Goal: Transaction & Acquisition: Purchase product/service

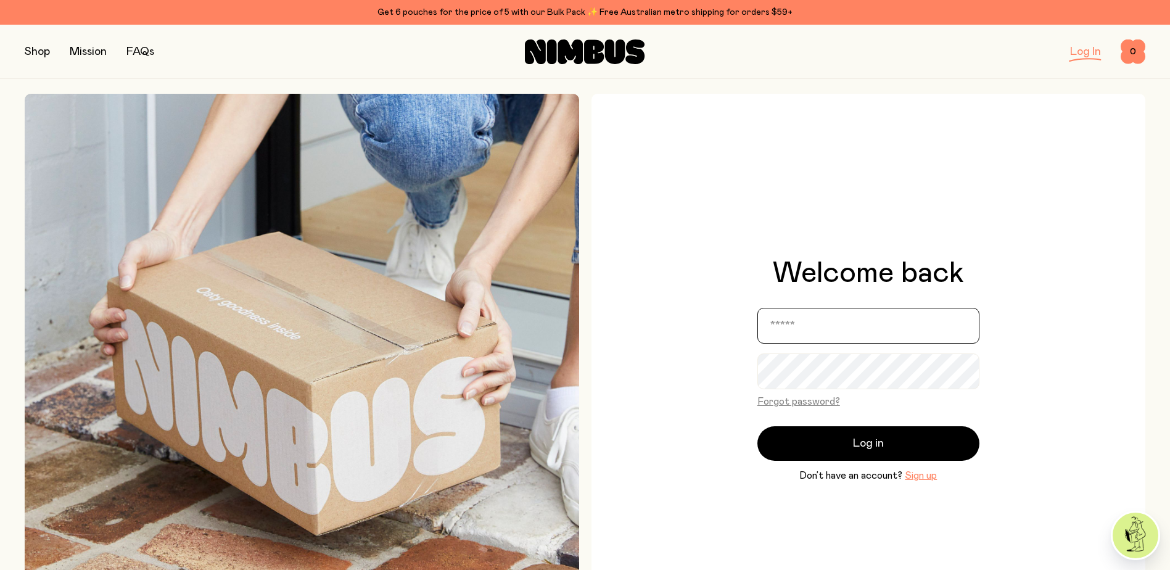
click at [809, 326] on input "email" at bounding box center [869, 326] width 222 height 36
click at [840, 247] on div "Welcome back Forgot password? Log in Don’t have an account? Sign up" at bounding box center [869, 371] width 555 height 555
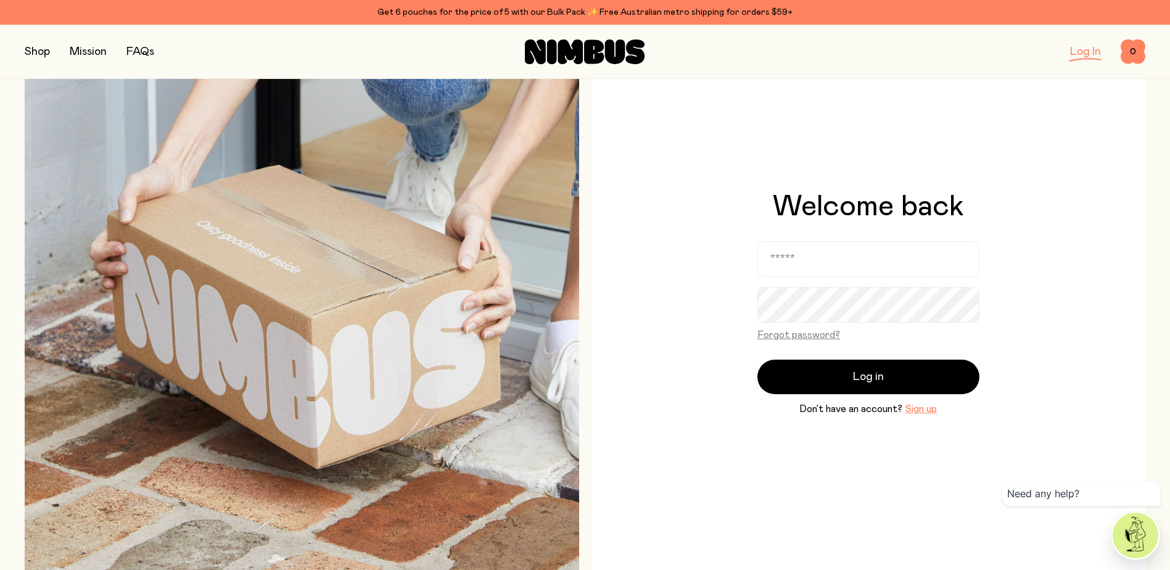
scroll to position [62, 0]
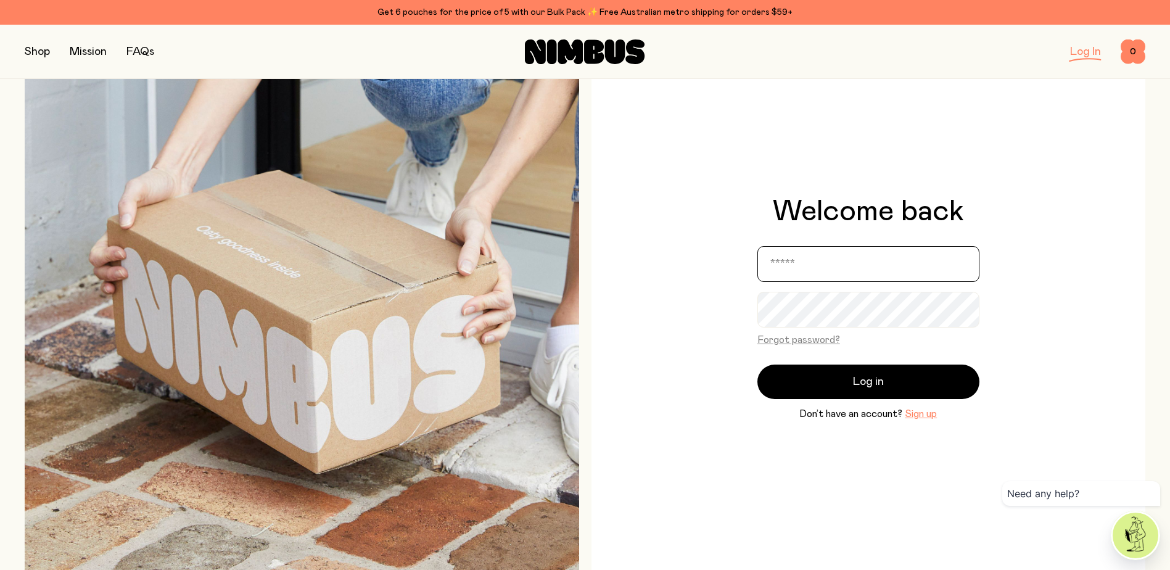
click at [819, 263] on input "email" at bounding box center [869, 264] width 222 height 36
type input "**********"
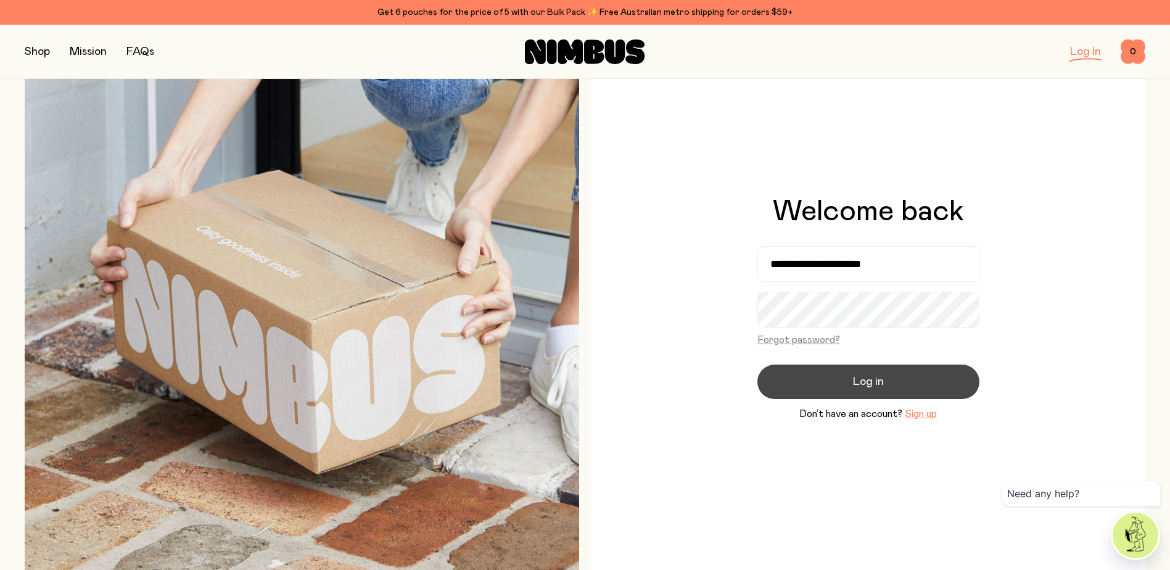
click at [840, 385] on button "Log in" at bounding box center [869, 382] width 222 height 35
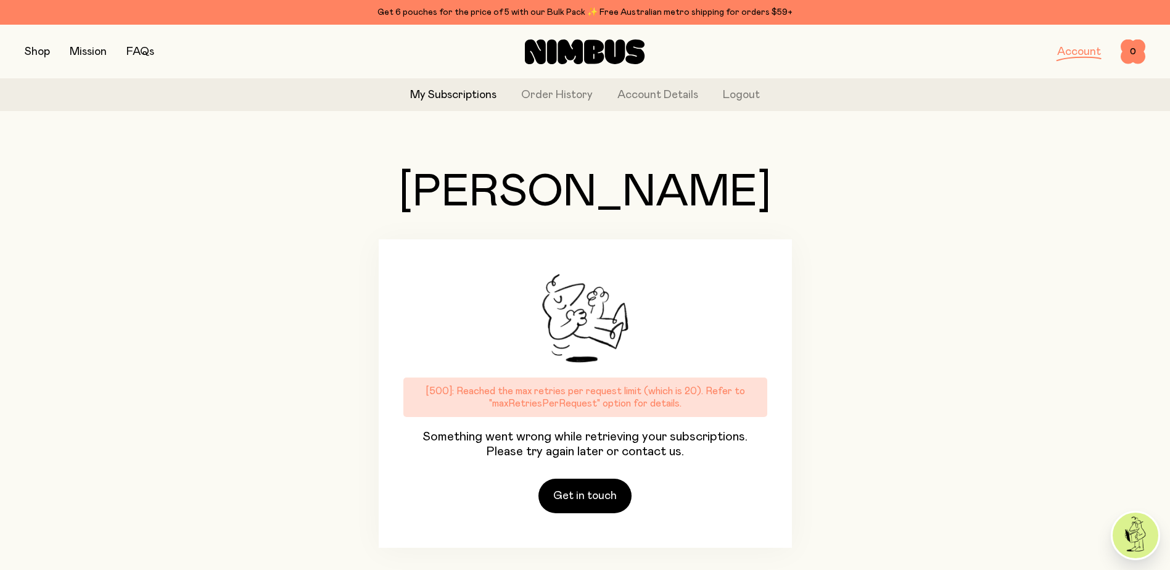
click at [571, 43] on icon at bounding box center [585, 51] width 120 height 25
click at [1065, 62] on div "Account 0 0" at bounding box center [959, 51] width 374 height 25
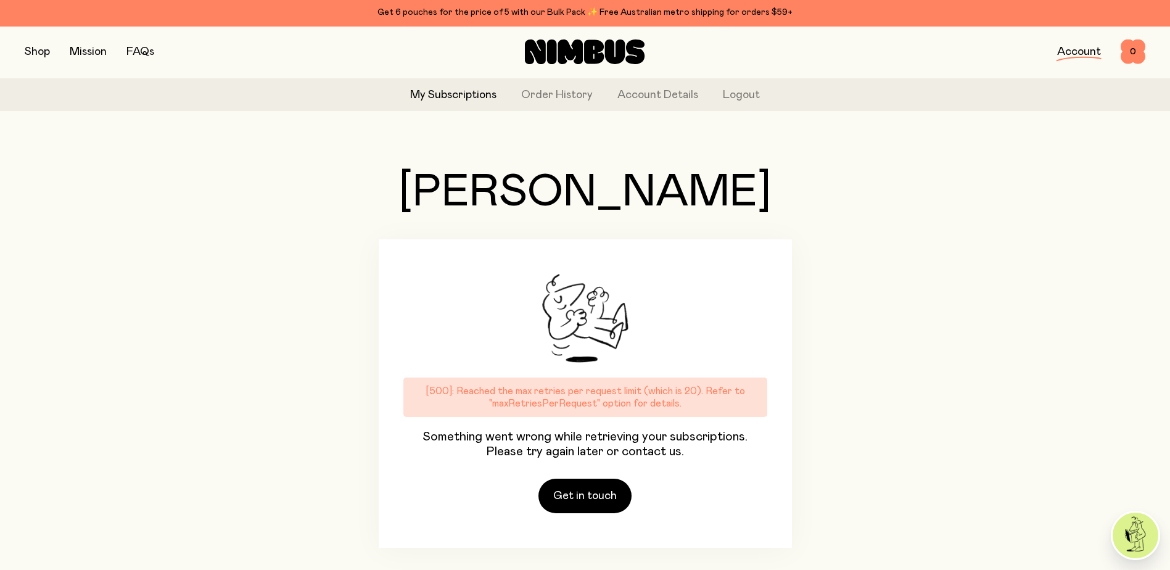
click at [1079, 51] on link "Account" at bounding box center [1079, 51] width 44 height 11
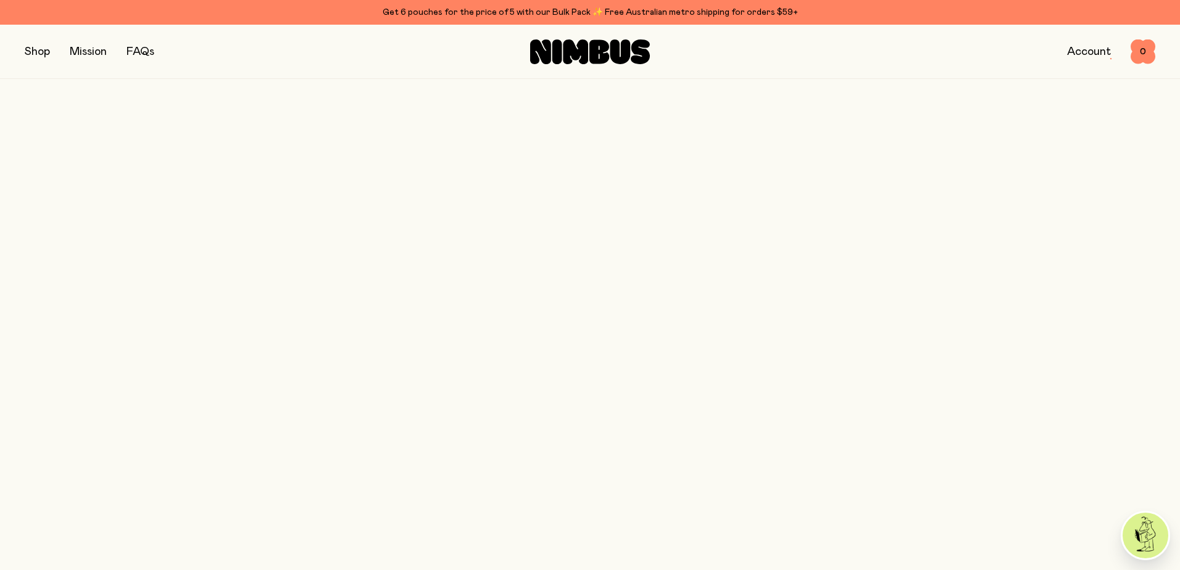
click at [570, 51] on icon at bounding box center [575, 51] width 25 height 25
click at [24, 51] on div "Shop Mission FAQs Account 0 0" at bounding box center [590, 52] width 1180 height 54
click at [33, 51] on button "button" at bounding box center [37, 51] width 25 height 17
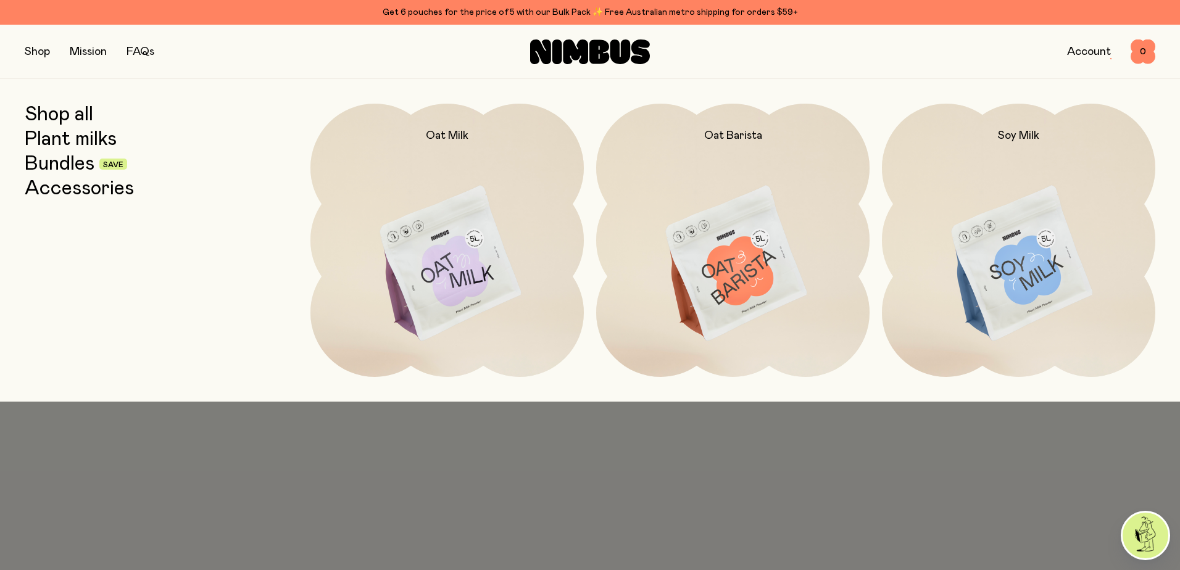
click at [1035, 267] on img at bounding box center [1018, 264] width 273 height 321
